Goal: Entertainment & Leisure: Consume media (video, audio)

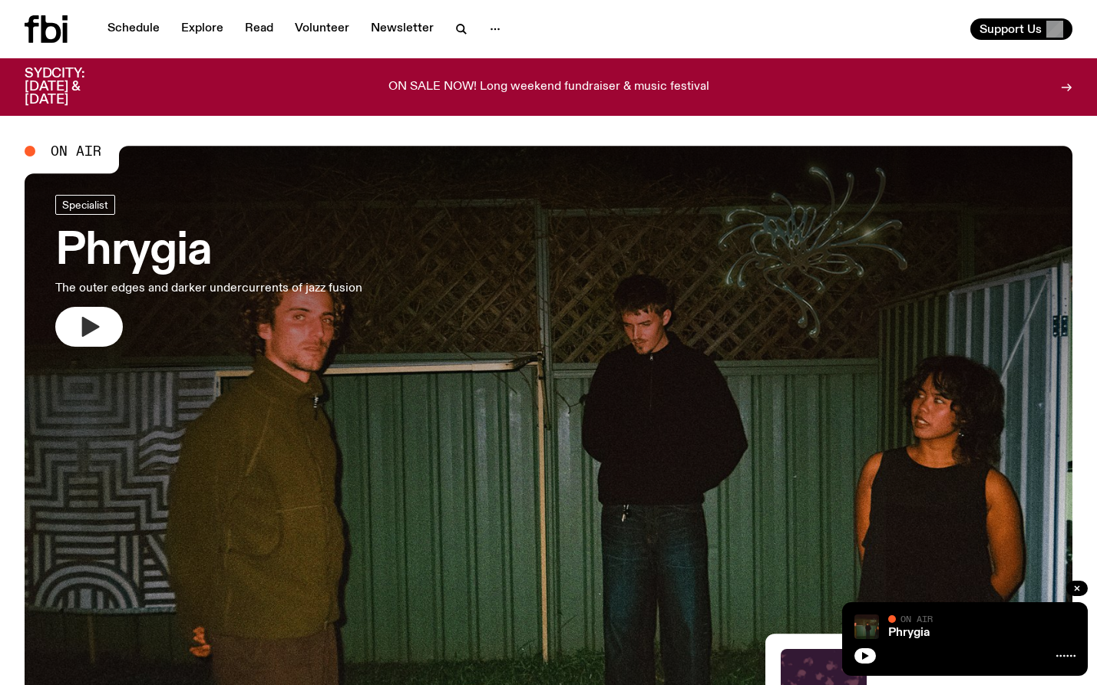
click at [78, 311] on button "button" at bounding box center [89, 327] width 68 height 40
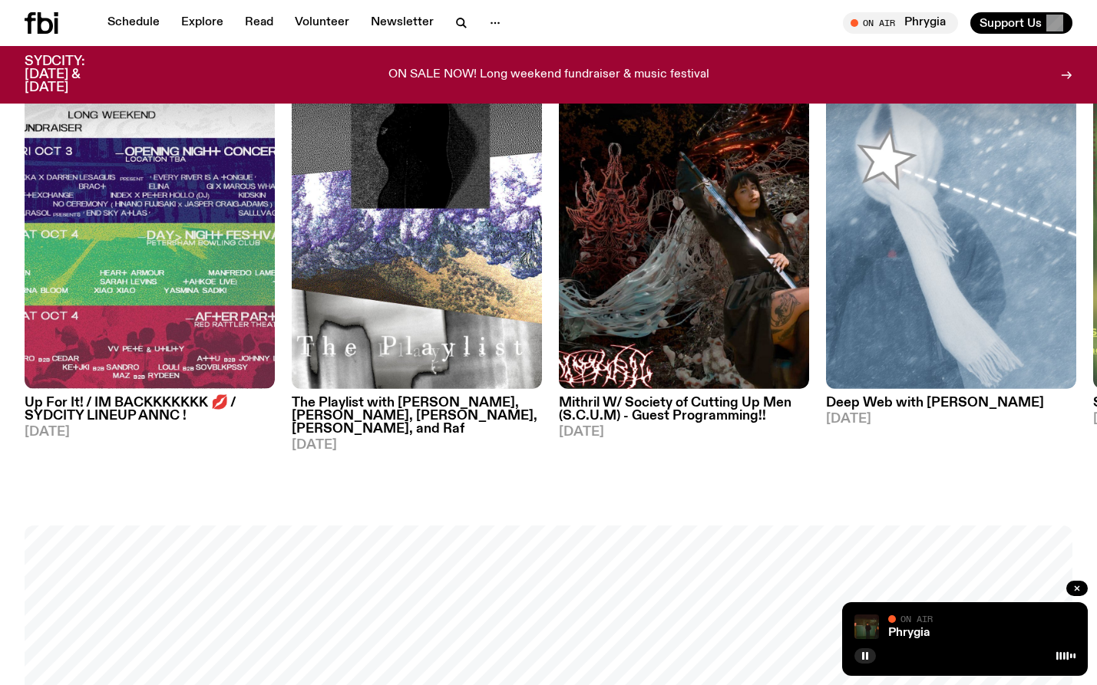
scroll to position [788, 0]
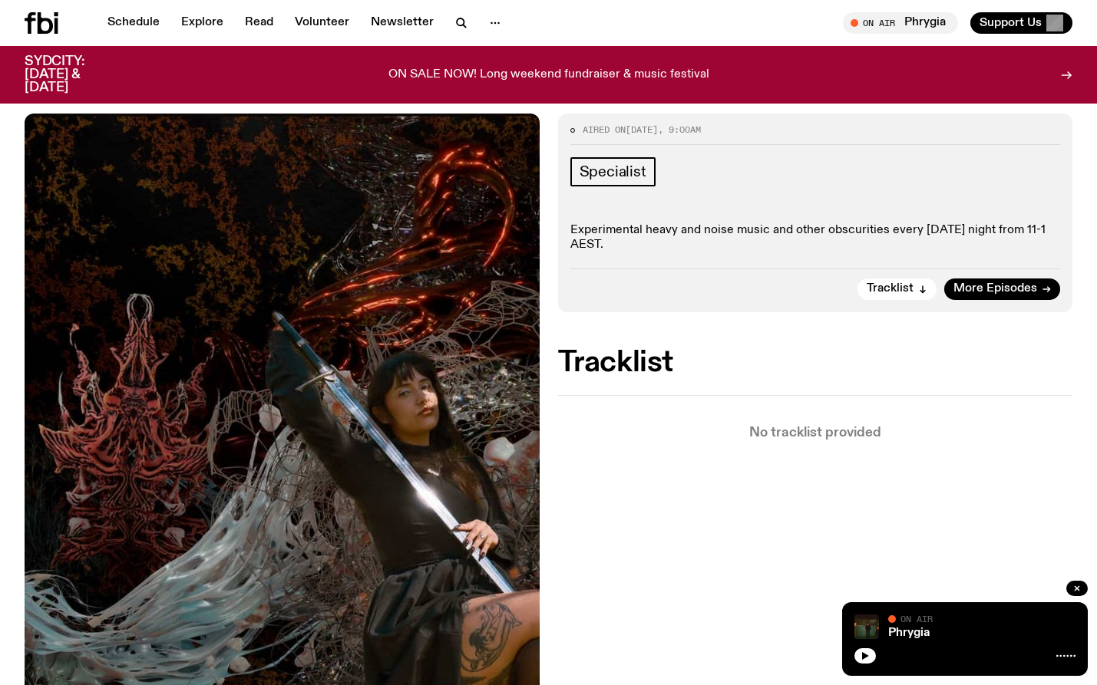
scroll to position [281, 0]
